Goal: Find specific page/section: Find specific page/section

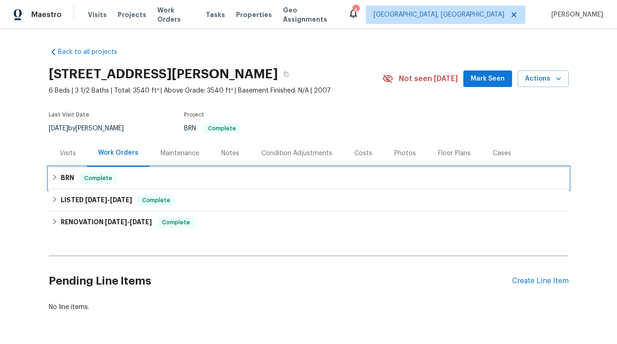
click at [67, 177] on h6 "BRN" at bounding box center [67, 178] width 13 height 11
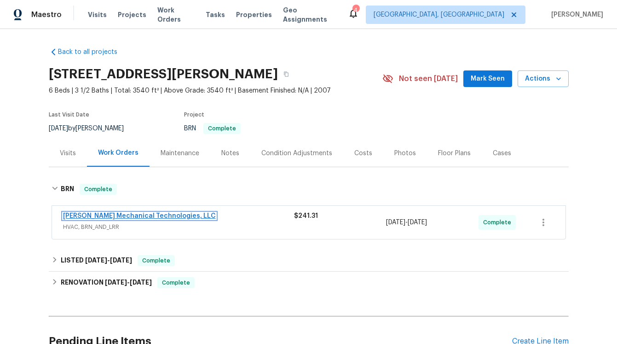
click at [105, 214] on link "[PERSON_NAME] Mechanical Technologies, LLC" at bounding box center [139, 216] width 153 height 6
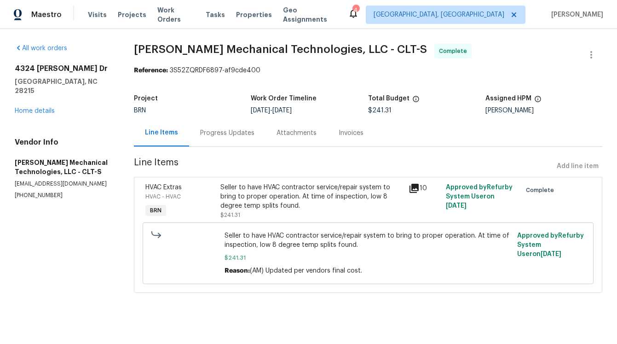
click at [415, 190] on icon at bounding box center [414, 188] width 11 height 11
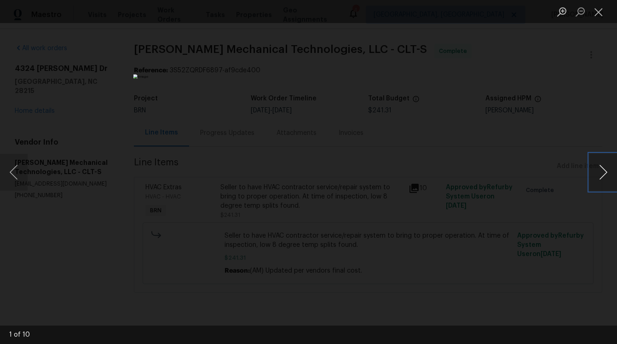
click at [604, 176] on button "Next image" at bounding box center [603, 172] width 28 height 37
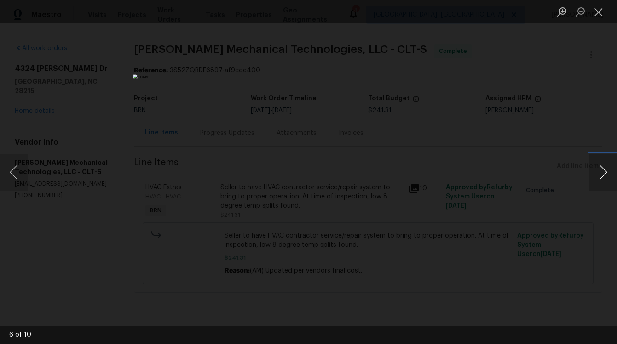
click at [604, 176] on button "Next image" at bounding box center [603, 172] width 28 height 37
click at [549, 215] on div "Lightbox" at bounding box center [308, 172] width 617 height 344
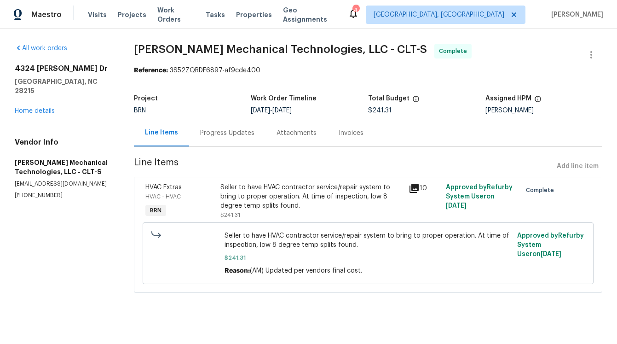
click at [358, 132] on div "Invoices" at bounding box center [351, 132] width 25 height 9
